Goal: Complete application form: Complete application form

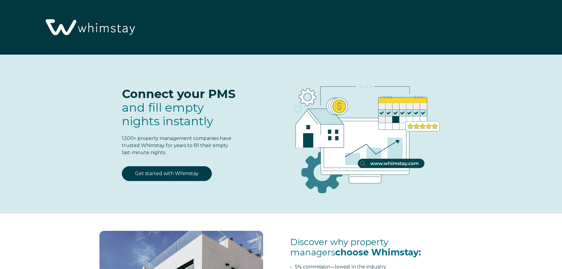
select select "US"
select select "Standard"
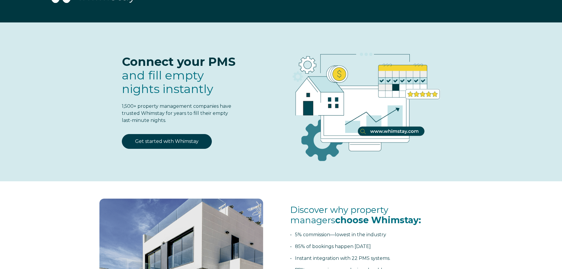
scroll to position [30, 0]
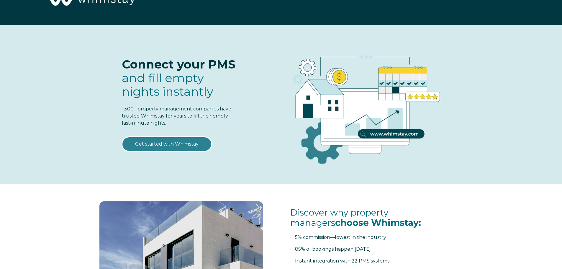
click at [158, 143] on link "Get started with Whimstay" at bounding box center [167, 144] width 90 height 15
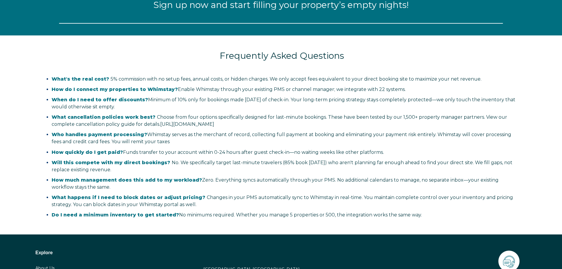
scroll to position [773, 0]
select select "US"
select select "Standard"
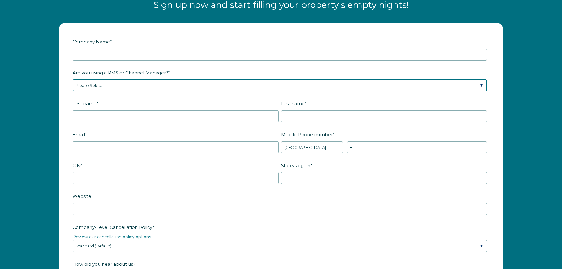
click at [477, 84] on select "Please Select Barefoot BookingPal Boost Brightside CiiRUS Escapia Guesty Hostaw…" at bounding box center [280, 85] width 415 height 12
select select "Guesty"
click at [73, 79] on select "Please Select Barefoot BookingPal Boost Brightside CiiRUS Escapia Guesty Hostaw…" at bounding box center [280, 85] width 415 height 12
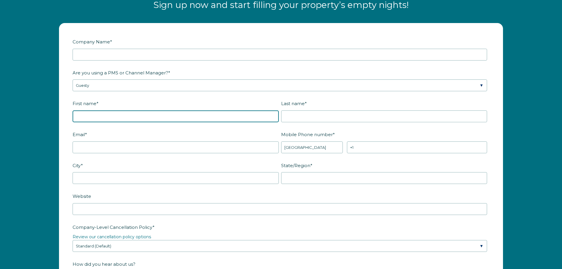
click at [131, 116] on input "First name *" at bounding box center [176, 116] width 206 height 12
type input "[PERSON_NAME]"
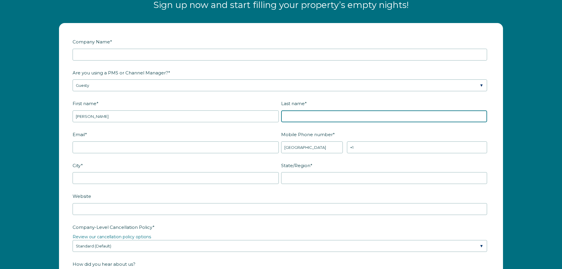
click at [291, 119] on input "Last name *" at bounding box center [384, 116] width 206 height 12
type input "[PERSON_NAME]"
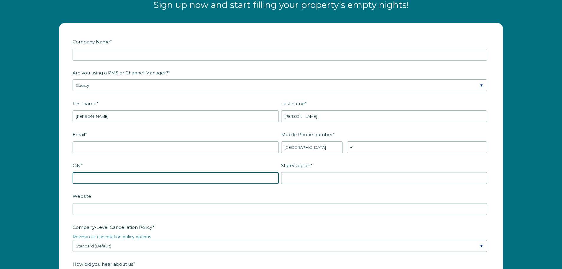
type input "Orlando"
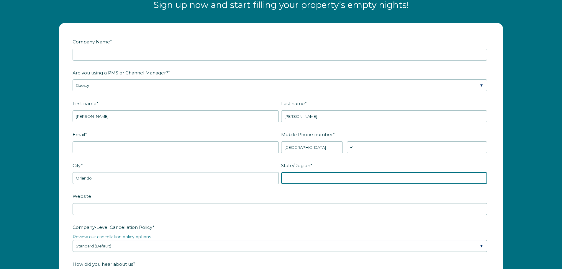
type input "FL"
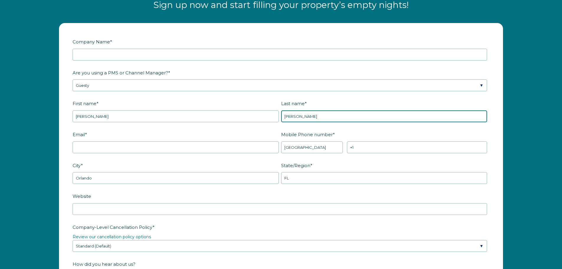
drag, startPoint x: 297, startPoint y: 114, endPoint x: 302, endPoint y: 118, distance: 6.3
click at [297, 114] on input "David Cortez" at bounding box center [384, 116] width 206 height 12
type input "Cortez"
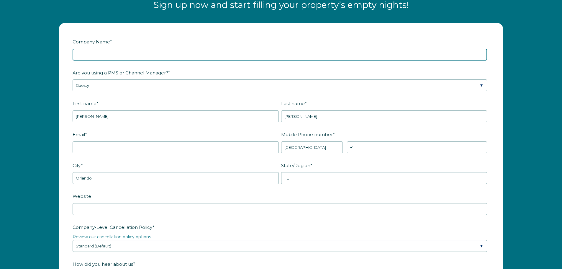
click at [150, 55] on input "Company Name *" at bounding box center [280, 55] width 415 height 12
type input "DRC Home Loans LLC"
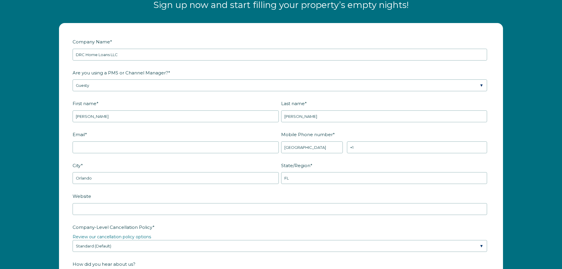
click at [449, 68] on label "Are you using a PMS or Channel Manager? *" at bounding box center [281, 73] width 417 height 10
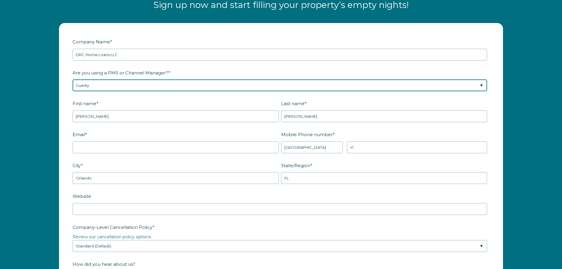
click at [449, 79] on select "Please Select Barefoot BookingPal Boost Brightside CiiRUS Escapia Guesty Hostaw…" at bounding box center [280, 85] width 415 height 12
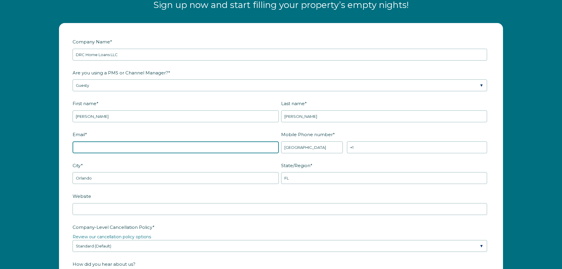
click at [146, 148] on input "Email *" at bounding box center [176, 147] width 206 height 12
type input "cortez127@yahoo.com"
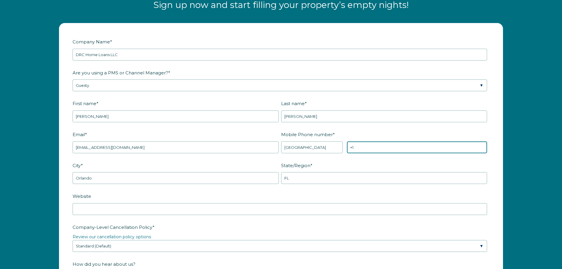
click at [385, 148] on input "+1" at bounding box center [417, 147] width 140 height 12
type input "+1 4079900235"
click at [389, 130] on label "Mobile Phone number *" at bounding box center [385, 134] width 209 height 10
click at [389, 141] on input "+1 4079900235" at bounding box center [417, 147] width 140 height 12
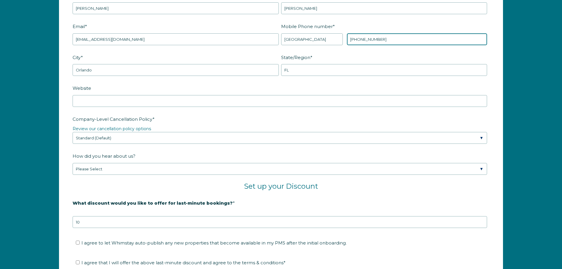
scroll to position [891, 0]
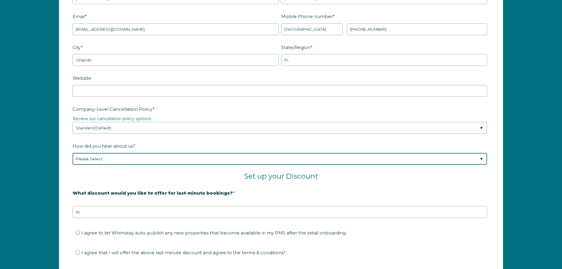
click at [481, 160] on select "Please Select Found Whimstay through a Google search Spoke to a Whimstay salesp…" at bounding box center [280, 159] width 415 height 12
select select "Other"
click at [73, 153] on select "Please Select Found Whimstay through a Google search Spoke to a Whimstay salesp…" at bounding box center [280, 159] width 415 height 12
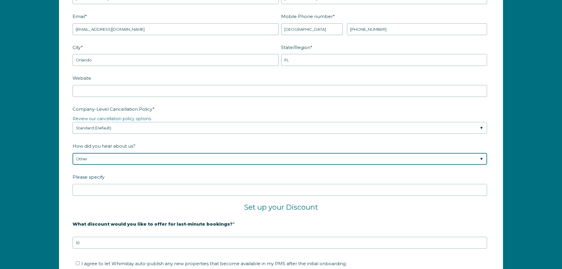
scroll to position [950, 0]
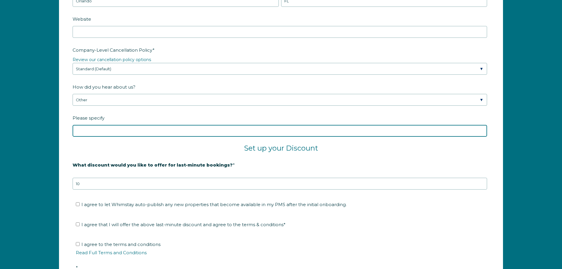
click at [186, 132] on input "Please specify" at bounding box center [280, 131] width 415 height 12
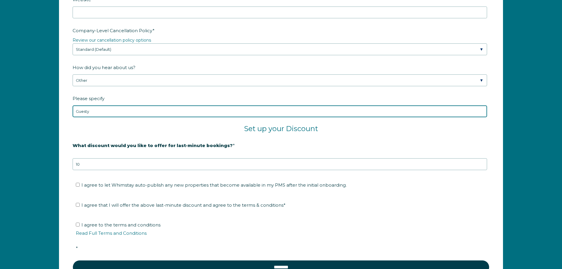
scroll to position [980, 0]
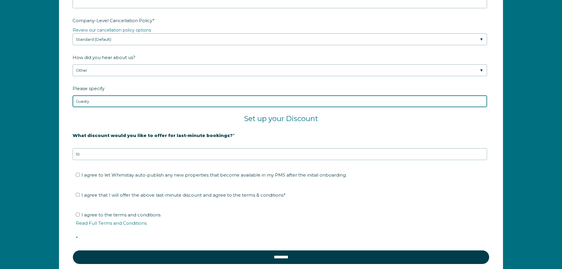
type input "Guesty"
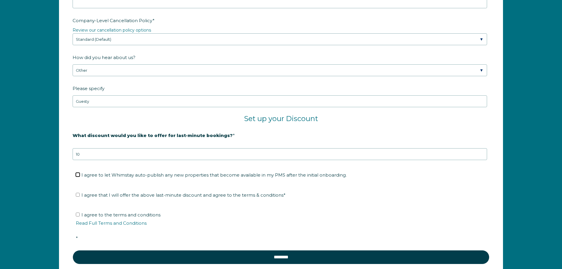
click at [77, 175] on input "I agree to let Whimstay auto-publish any new properties that become available i…" at bounding box center [78, 175] width 4 height 4
checkbox input "true"
click at [77, 195] on input "I agree that I will offer the above last-minute discount and agree to the terms…" at bounding box center [78, 195] width 4 height 4
checkbox input "true"
click at [77, 214] on input "I agree to the terms and conditions Read Full Terms and Conditions *" at bounding box center [78, 215] width 4 height 4
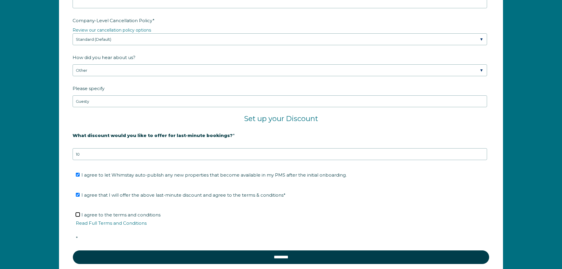
checkbox input "true"
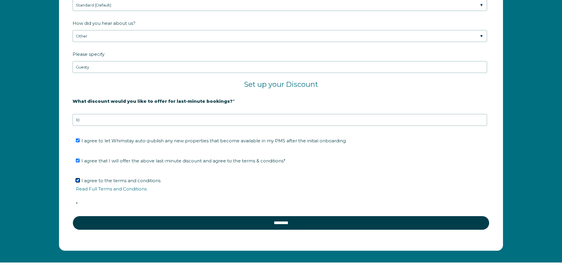
scroll to position [1069, 0]
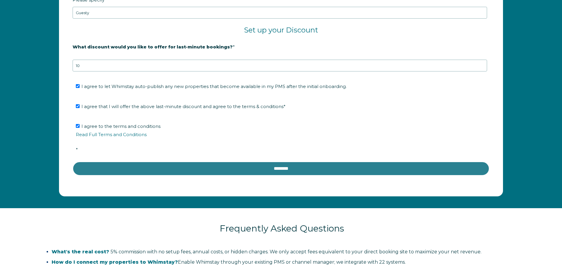
click at [282, 169] on input "********" at bounding box center [281, 169] width 417 height 14
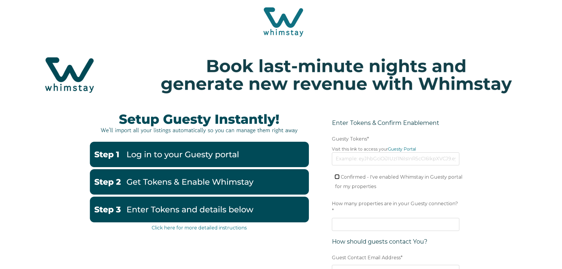
click at [338, 178] on input "Confirmed - I've enabled Whimstay in Guesty portal for my properties" at bounding box center [337, 177] width 4 height 4
checkbox input "true"
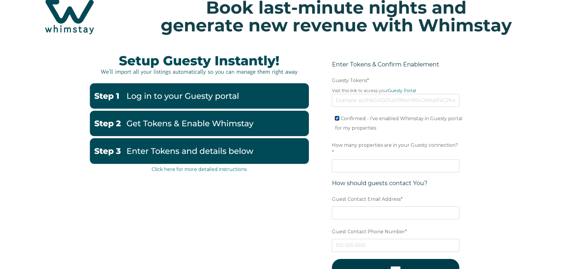
scroll to position [59, 0]
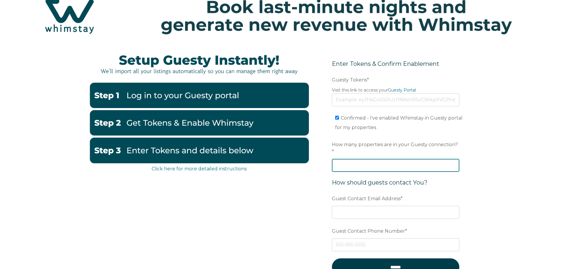
click at [352, 159] on input "How many properties are in your Guesty connection? *" at bounding box center [396, 165] width 128 height 13
type input "1"
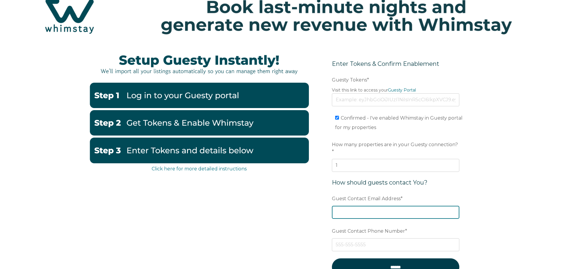
click at [374, 207] on input "Guest Contact Email Address *" at bounding box center [396, 212] width 128 height 13
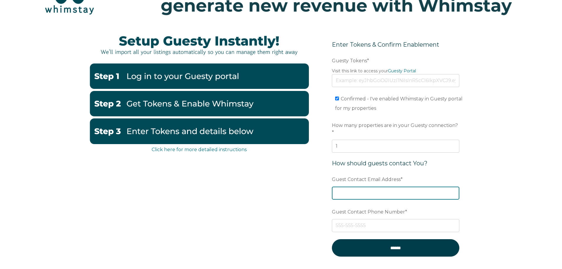
scroll to position [89, 0]
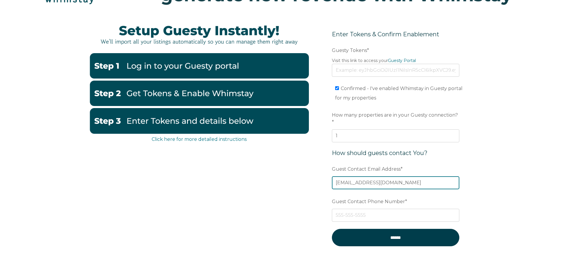
type input "[EMAIL_ADDRESS][DOMAIN_NAME]"
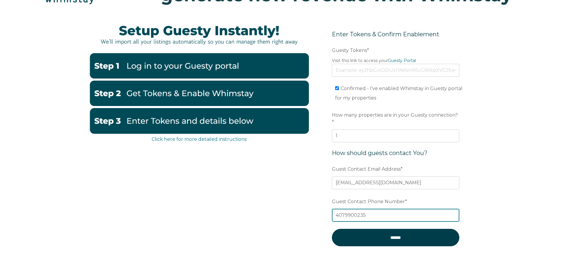
type input "4079900235"
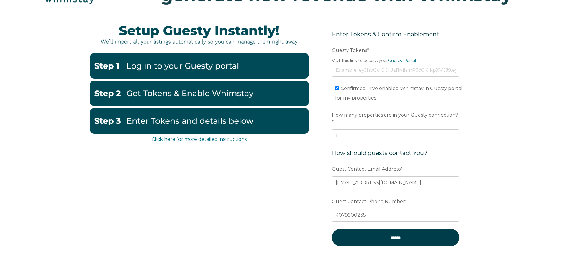
click at [525, 148] on div "Click here for more detailed instructions Enter Tokens & Confirm Enablement Pre…" at bounding box center [281, 153] width 562 height 273
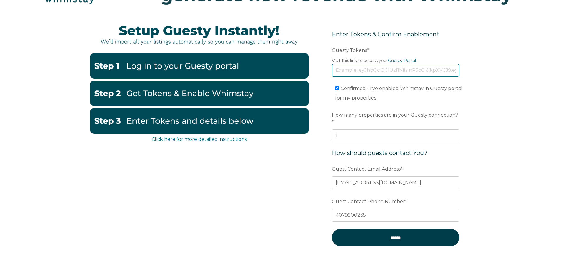
paste input "eyJhbGciOiJIUzI1NiIsInR5cCI6IkpXVCJ9.eyJ0b2tlbklkIjoiNjhjZjI0ODY2Yjc1NTllYWRhZj…"
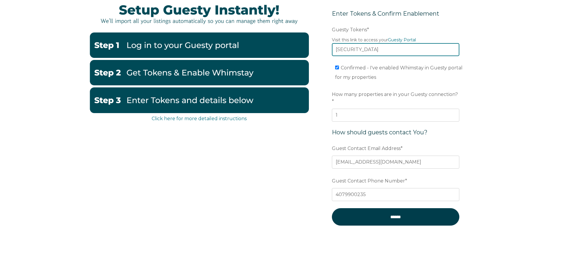
scroll to position [118, 0]
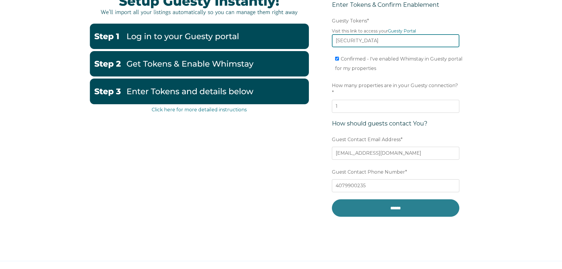
type input "eyJhbGciOiJIUzI1NiIsInR5cCI6IkpXVCJ9.eyJ0b2tlbklkIjoiNjhjZjI0ODY2Yjc1NTllYWRhZj…"
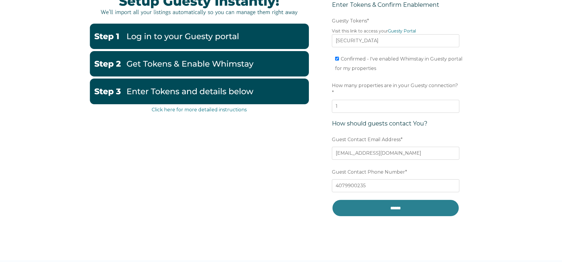
click at [406, 203] on input "******" at bounding box center [396, 207] width 128 height 17
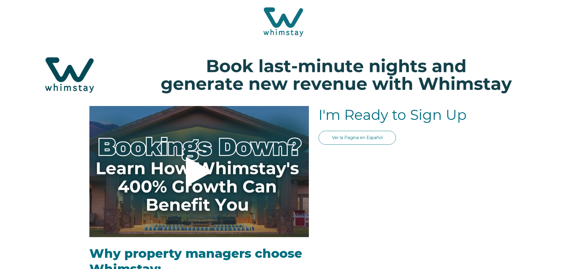
select select "US"
select select "Standard"
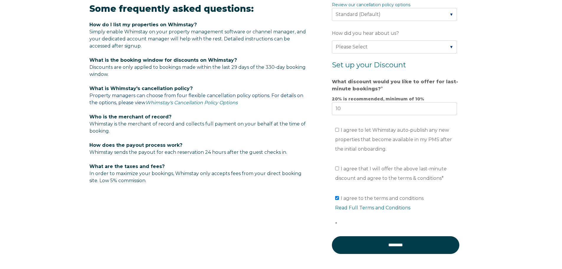
scroll to position [384, 0]
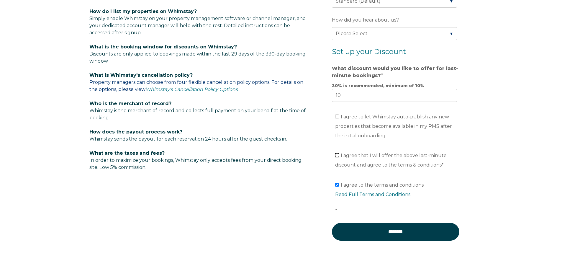
click at [337, 155] on input "I agree that I will offer the above last-minute discount and agree to the terms…" at bounding box center [337, 155] width 4 height 4
checkbox input "true"
click at [335, 116] on input "I agree to let Whimstay auto-publish any new properties that become available i…" at bounding box center [337, 117] width 4 height 4
checkbox input "true"
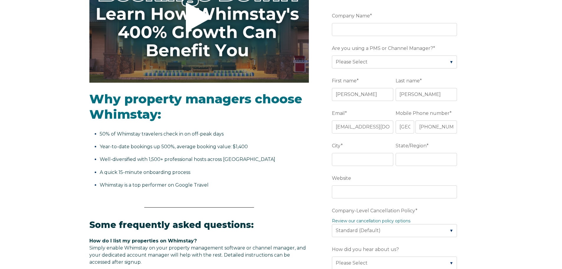
scroll to position [148, 0]
